Goal: Find specific page/section: Find specific page/section

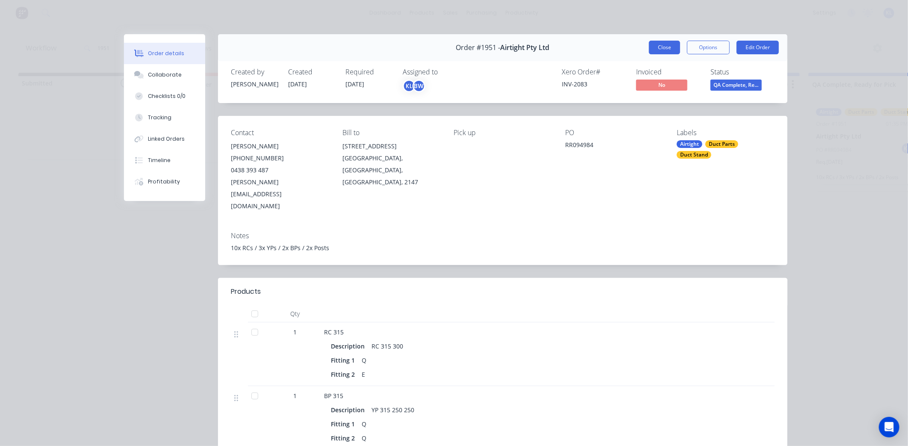
click at [658, 46] on button "Close" at bounding box center [664, 48] width 31 height 14
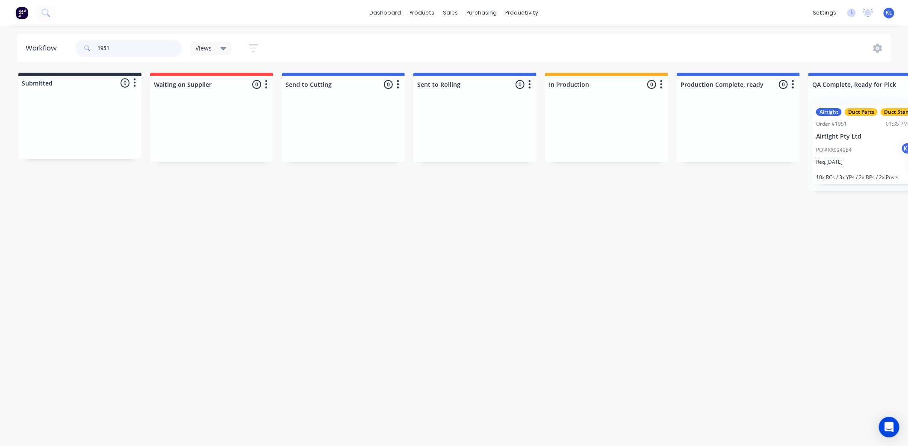
drag, startPoint x: 118, startPoint y: 49, endPoint x: 95, endPoint y: 51, distance: 23.2
click at [95, 51] on div "1951" at bounding box center [128, 48] width 107 height 17
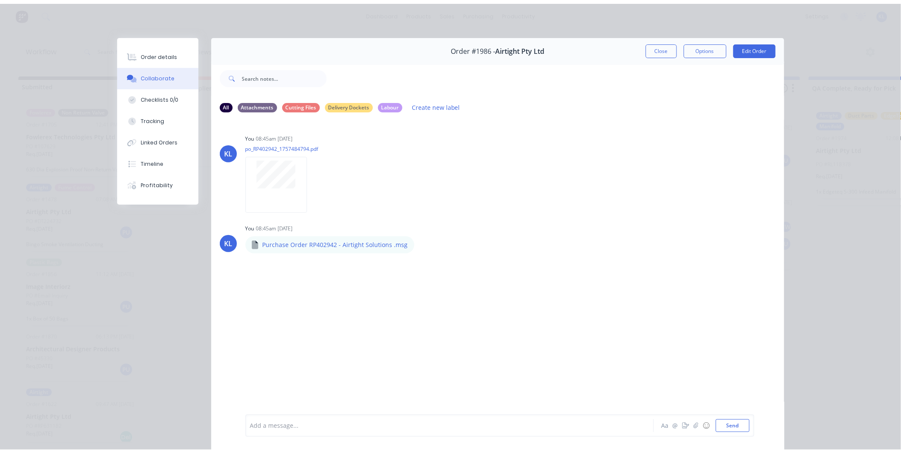
scroll to position [34, 0]
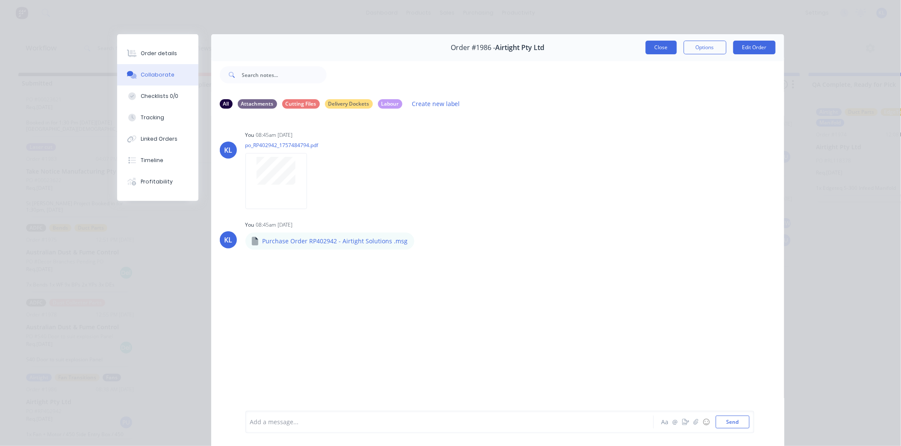
click at [648, 42] on button "Close" at bounding box center [661, 48] width 31 height 14
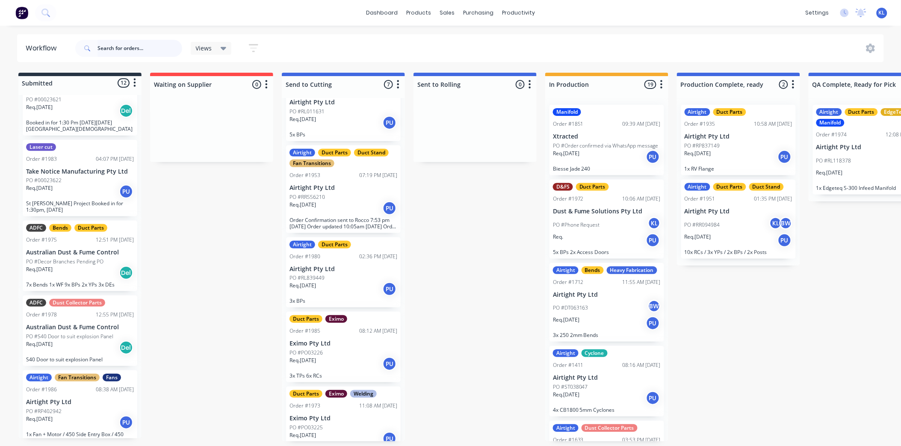
click at [156, 44] on input "text" at bounding box center [139, 48] width 85 height 17
click at [442, 15] on div "sales" at bounding box center [447, 12] width 24 height 13
click at [471, 43] on div "Sales Orders" at bounding box center [478, 41] width 35 height 8
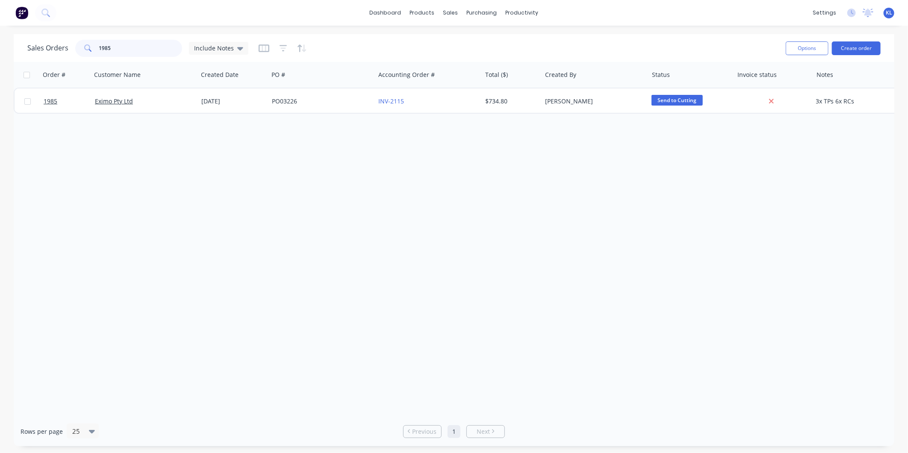
drag, startPoint x: 130, startPoint y: 46, endPoint x: 13, endPoint y: 68, distance: 119.2
click at [13, 68] on div "Sales Orders 1985 Include Notes Options Create order Order # Customer Name Crea…" at bounding box center [454, 240] width 908 height 412
type input "bison"
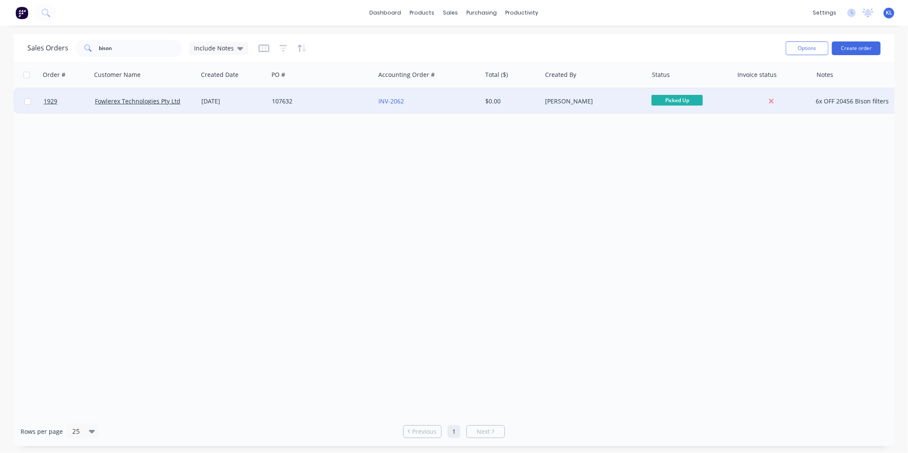
click at [174, 107] on div "Fowlerex Technologies Pty Ltd" at bounding box center [144, 102] width 106 height 26
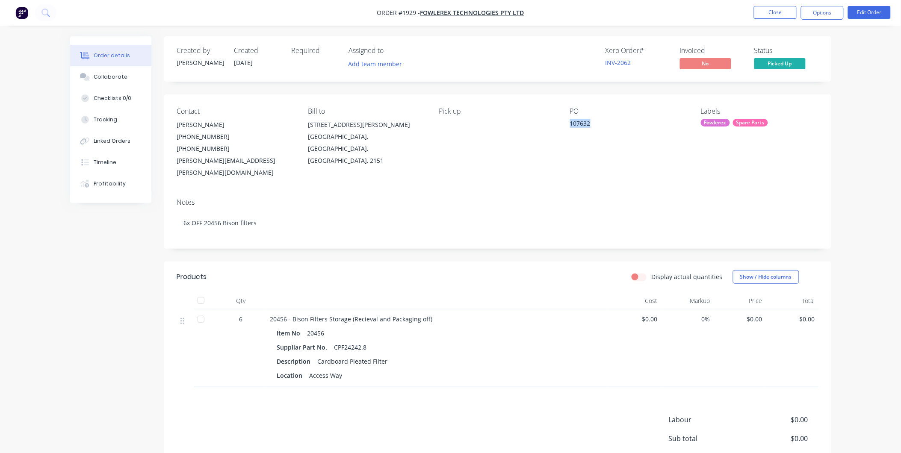
drag, startPoint x: 567, startPoint y: 123, endPoint x: 593, endPoint y: 121, distance: 26.5
click at [593, 121] on div "Contact [PERSON_NAME] [PHONE_NUMBER] [PHONE_NUMBER] [PERSON_NAME][EMAIL_ADDRESS…" at bounding box center [497, 142] width 667 height 97
drag, startPoint x: 593, startPoint y: 121, endPoint x: 587, endPoint y: 122, distance: 6.0
copy div "107632"
click at [117, 74] on div "Collaborate" at bounding box center [111, 77] width 34 height 8
